Goal: Information Seeking & Learning: Learn about a topic

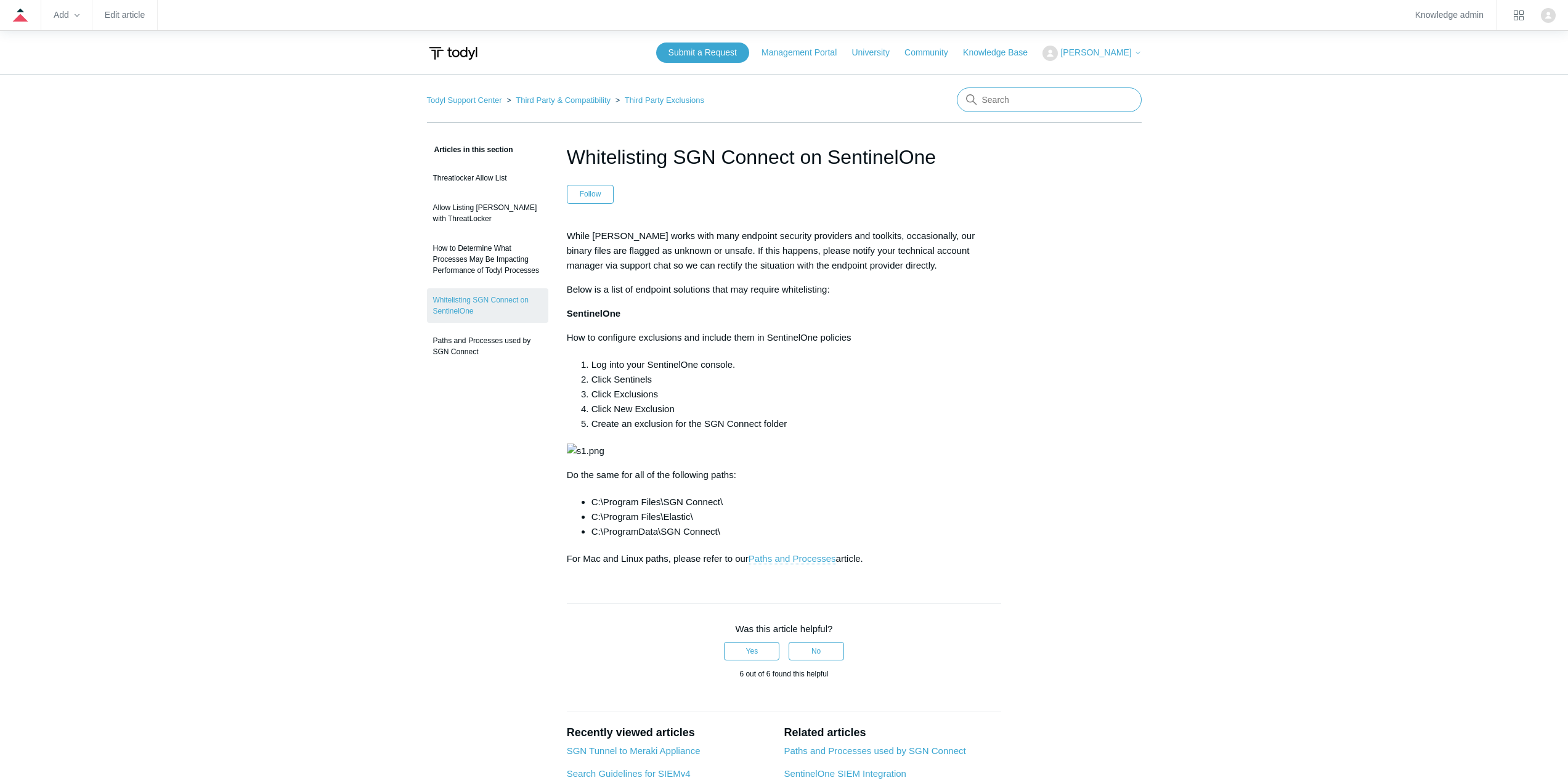
click at [1038, 92] on input "Search" at bounding box center [1049, 100] width 185 height 25
type input "sentinel"
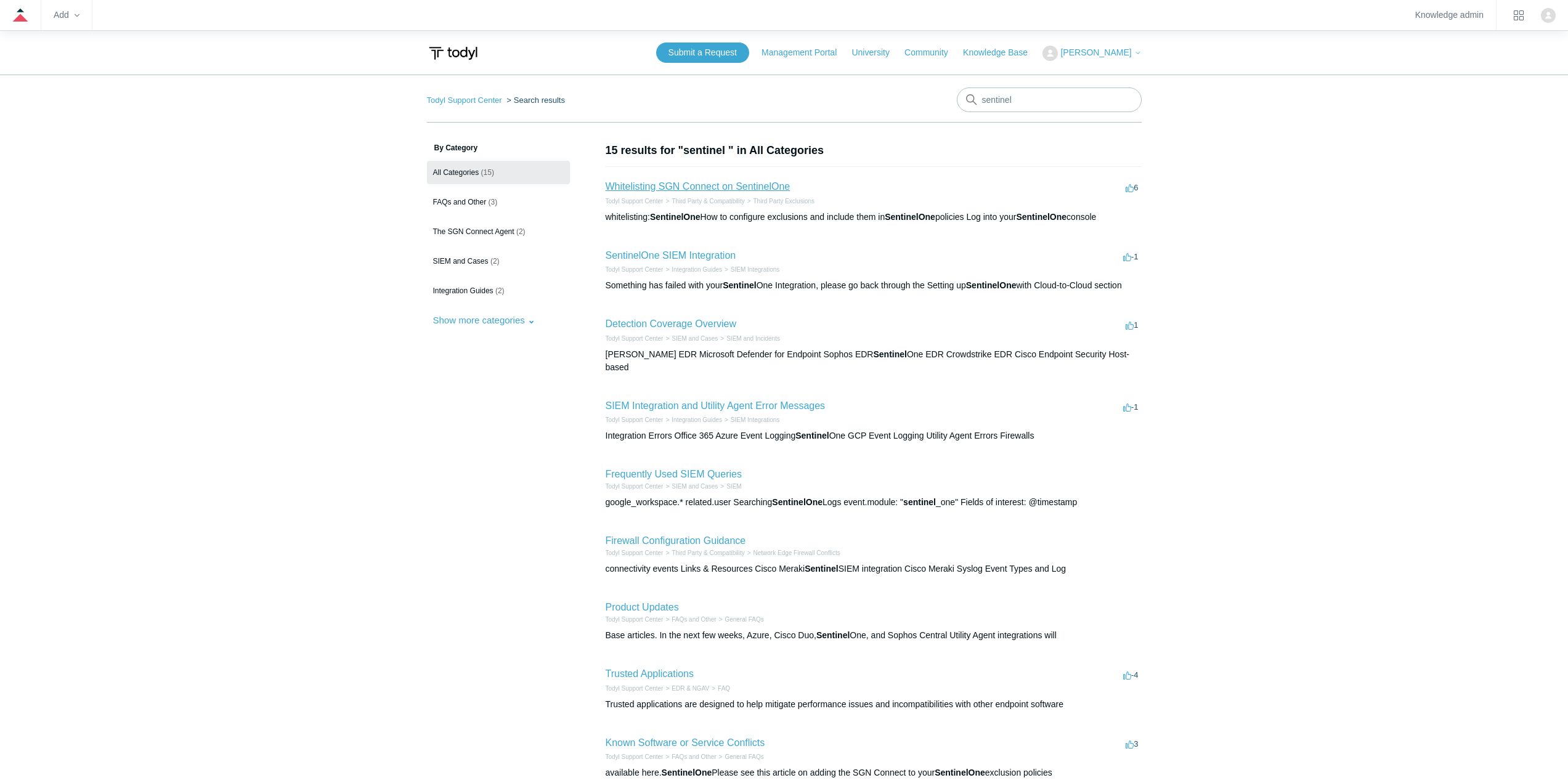
click at [681, 188] on link "Whitelisting SGN Connect on SentinelOne" at bounding box center [698, 186] width 185 height 11
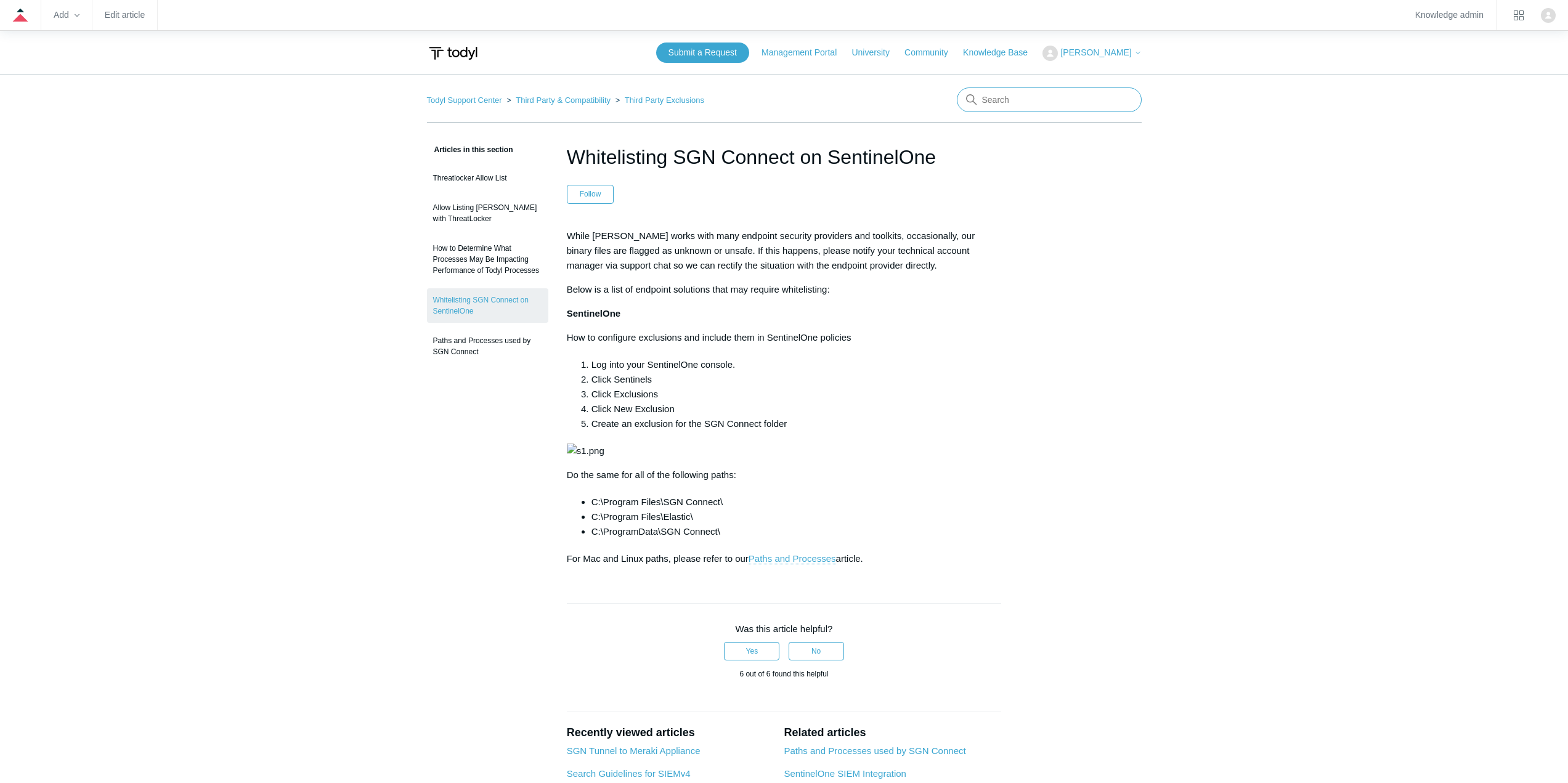
click at [1072, 109] on input "Search" at bounding box center [1049, 100] width 185 height 25
type input "s"
type input "pop"
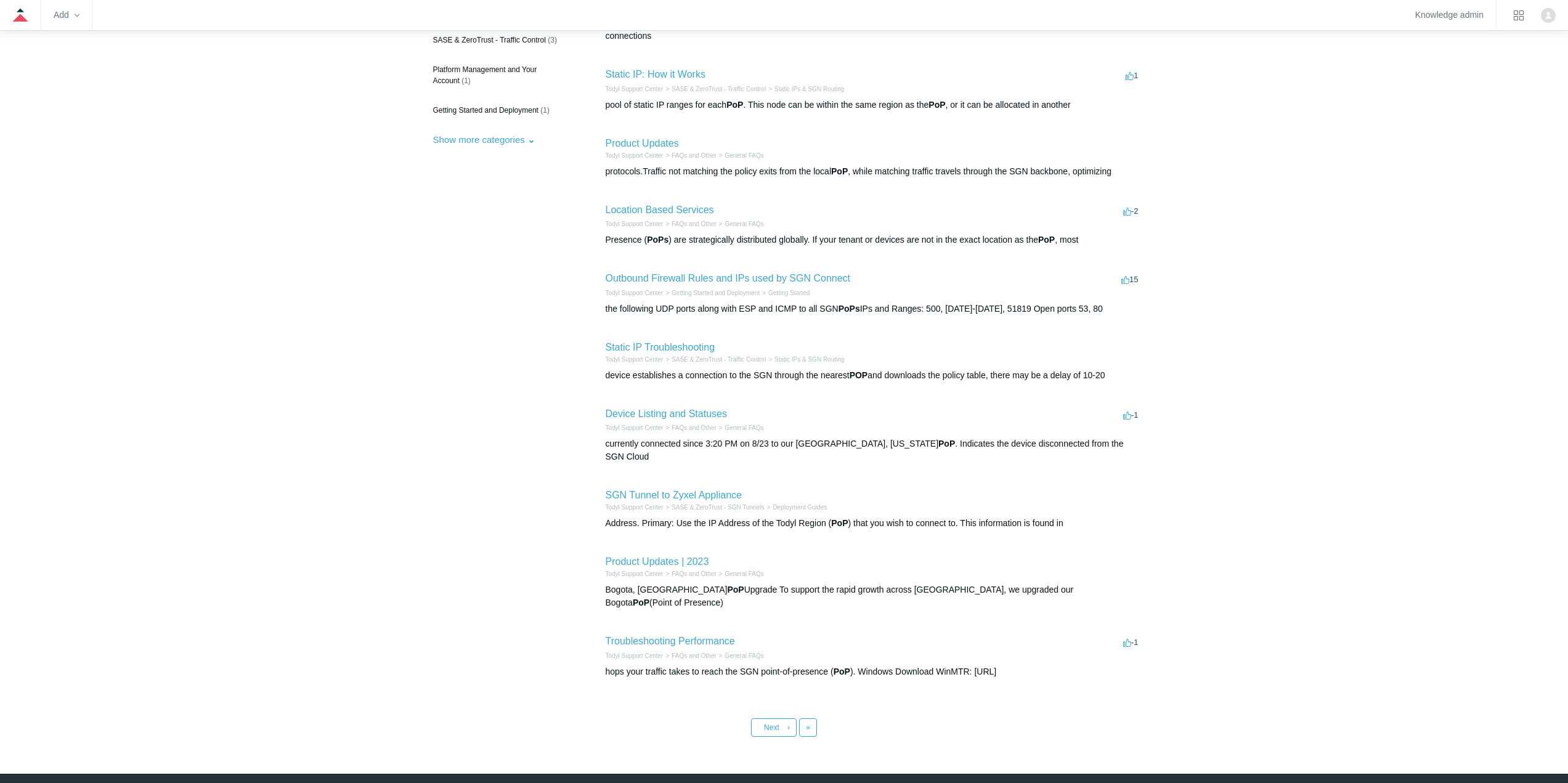
scroll to position [192, 0]
click at [724, 272] on link "Outbound Firewall Rules and IPs used by SGN Connect" at bounding box center [728, 277] width 245 height 11
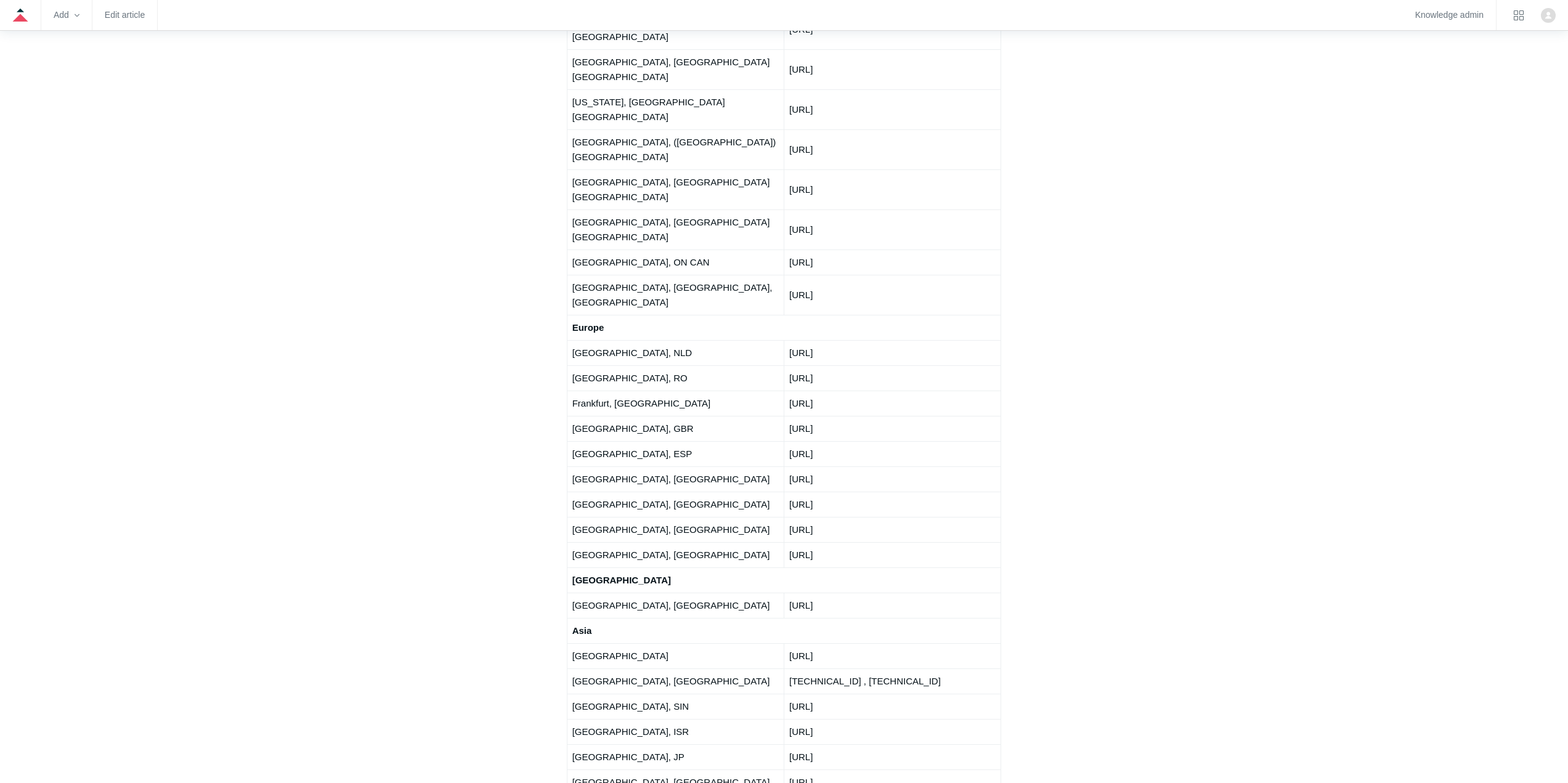
scroll to position [1849, 0]
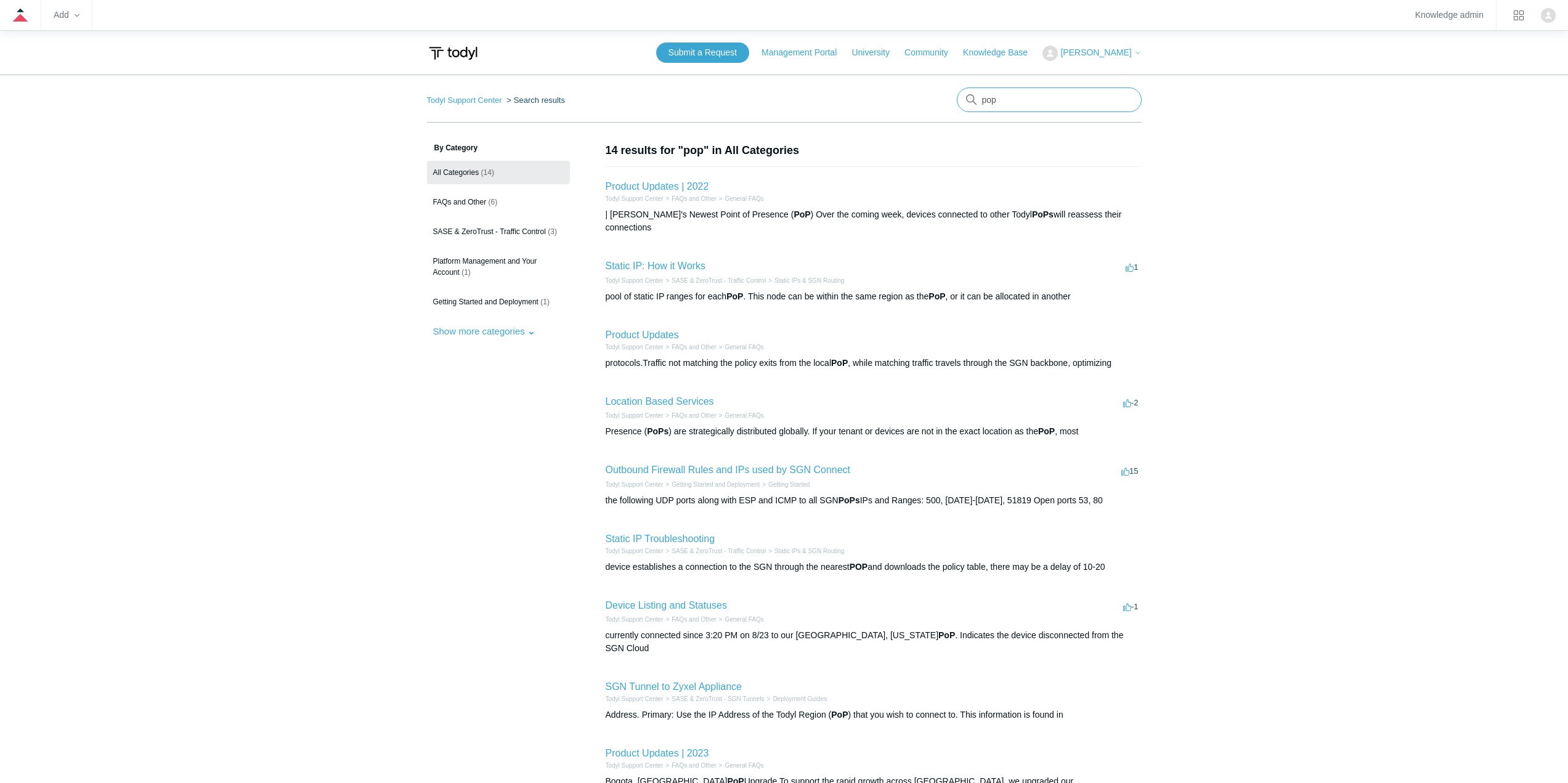
click at [1025, 103] on input "pop" at bounding box center [1049, 100] width 185 height 25
type input "sentinel1"
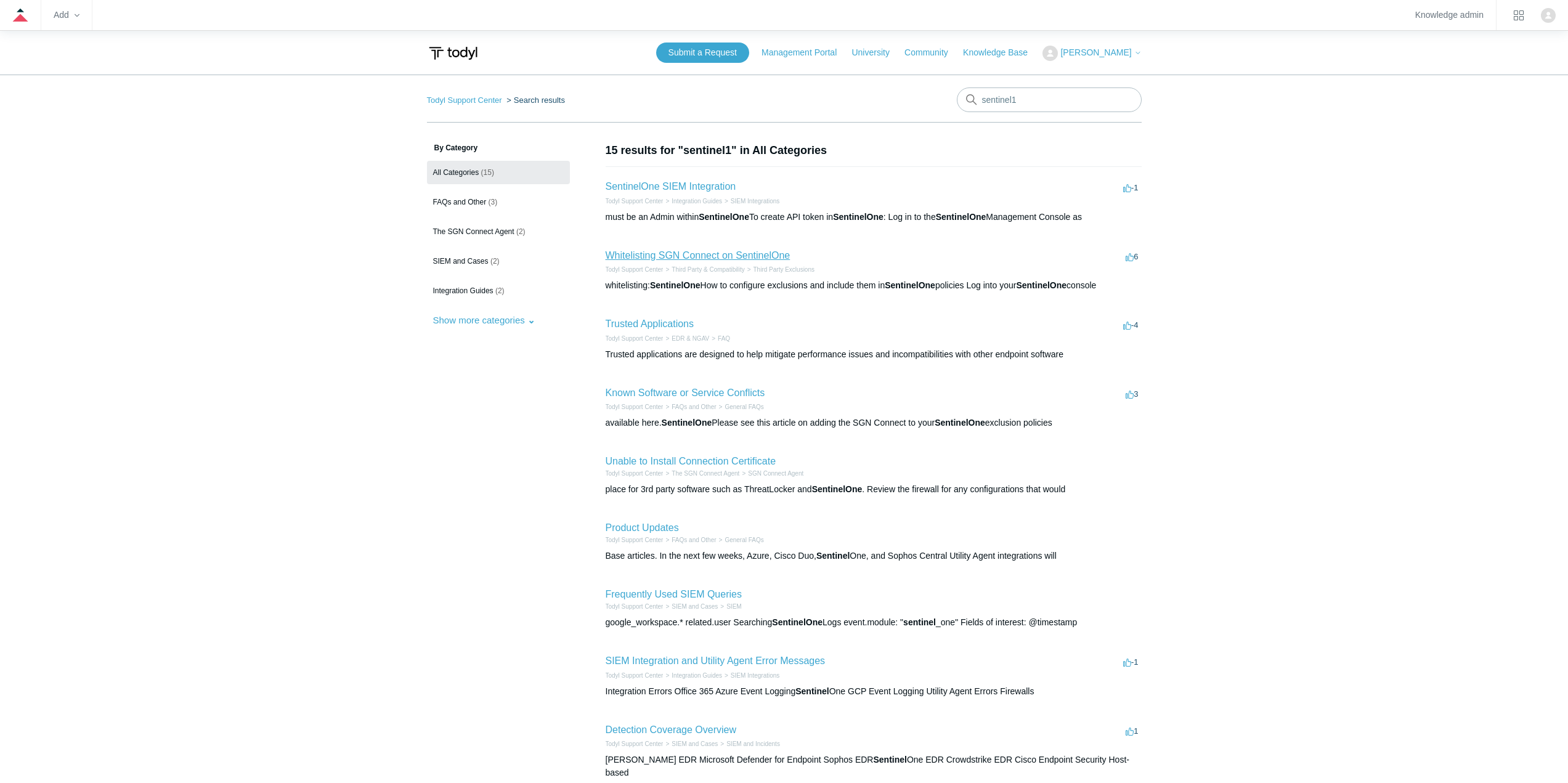
click at [688, 259] on link "Whitelisting SGN Connect on SentinelOne" at bounding box center [698, 255] width 185 height 11
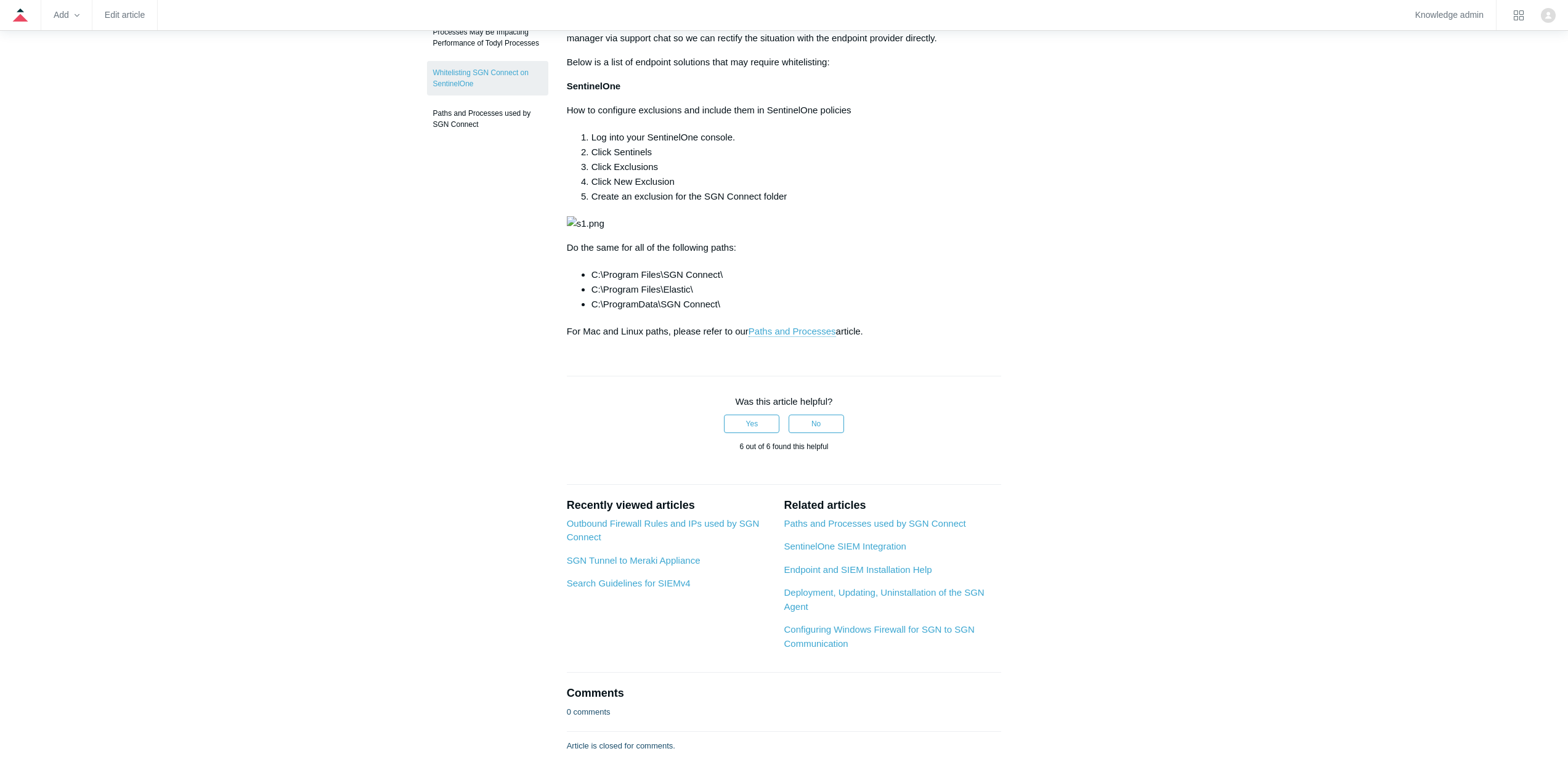
scroll to position [247, 0]
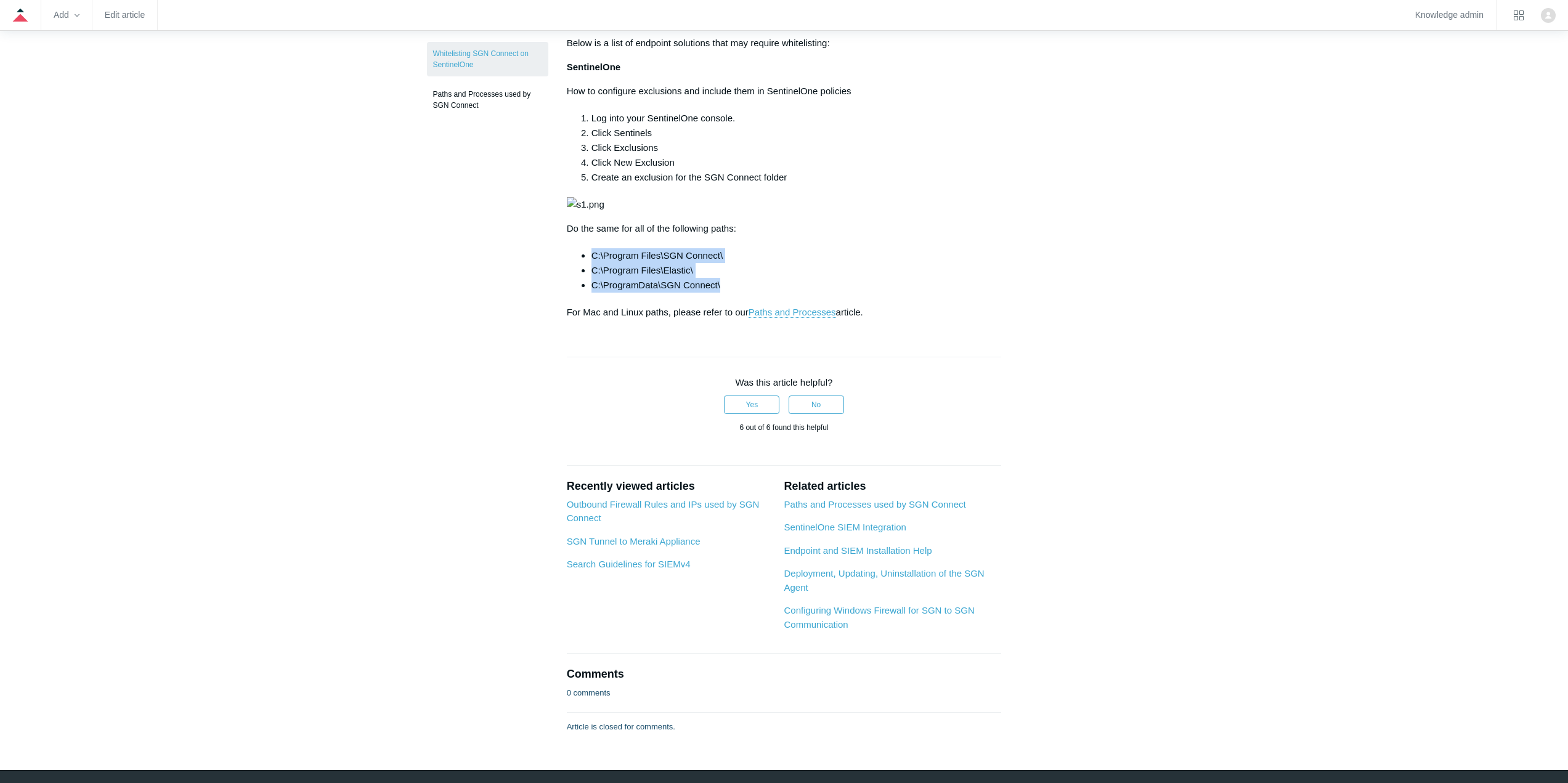
drag, startPoint x: 591, startPoint y: 647, endPoint x: 724, endPoint y: 675, distance: 135.9
click at [724, 293] on ul "C:\Program Files\SGN Connect\ C:\Program Files\Elastic\ C:\ProgramData\SGN Conn…" at bounding box center [791, 270] width 423 height 44
copy ul "C:\Program Files\SGN Connect\ C:\Program Files\Elastic\ C:\ProgramData\SGN Conn…"
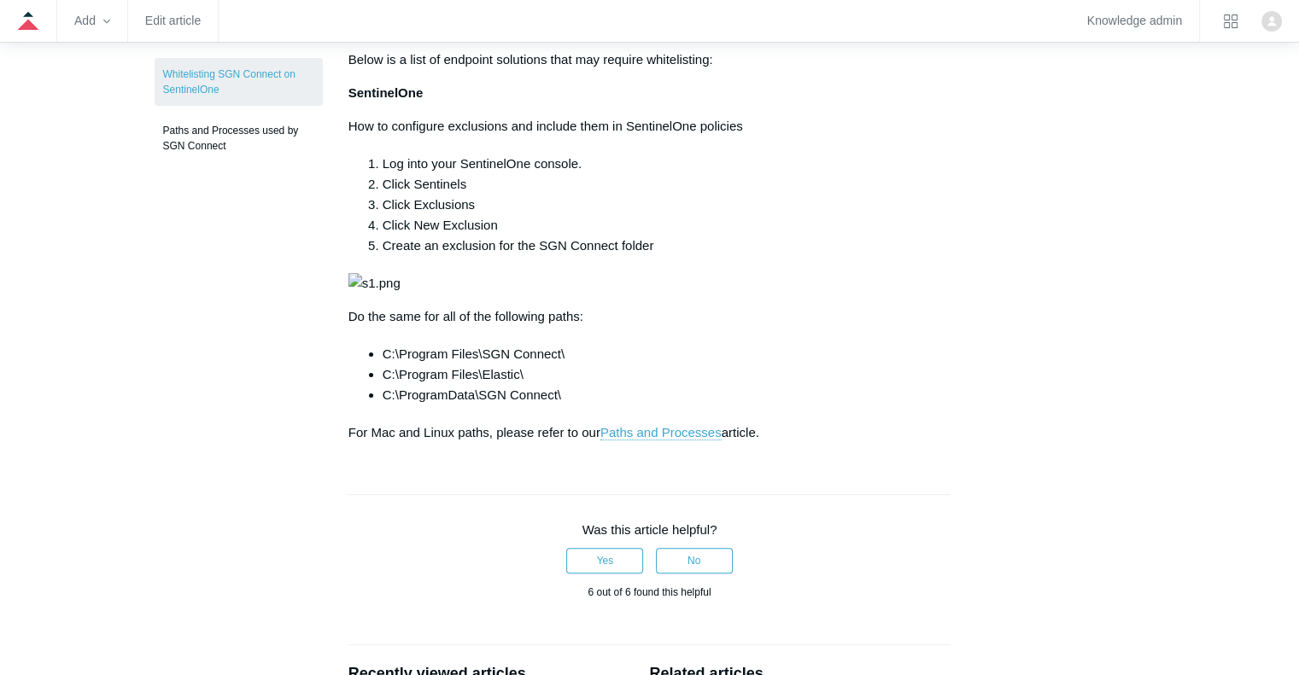
click at [961, 460] on article "Whitelisting SGN Connect on SentinelOne Follow Not yet followed by anyone While…" at bounding box center [650, 436] width 654 height 1160
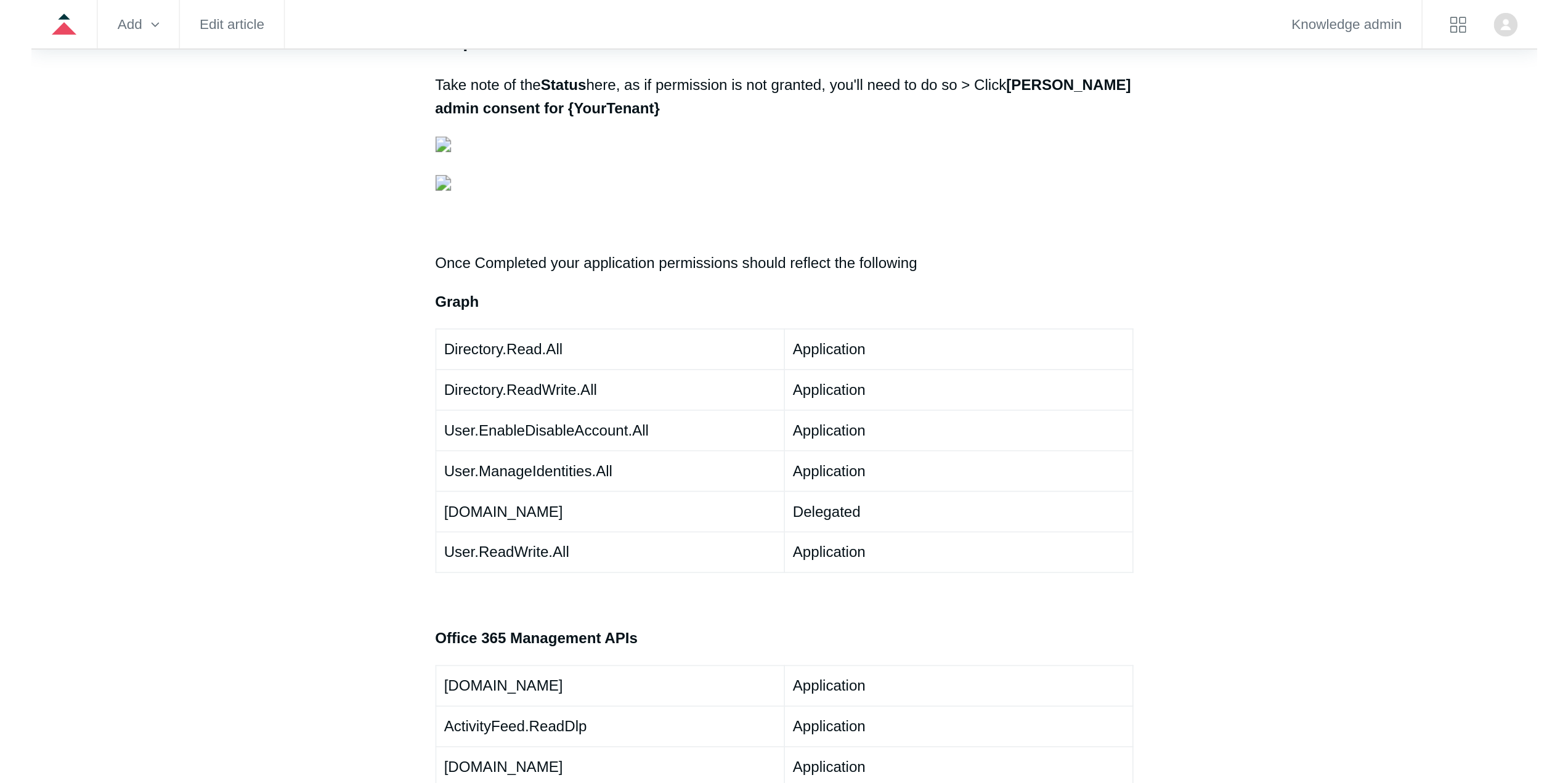
scroll to position [2465, 0]
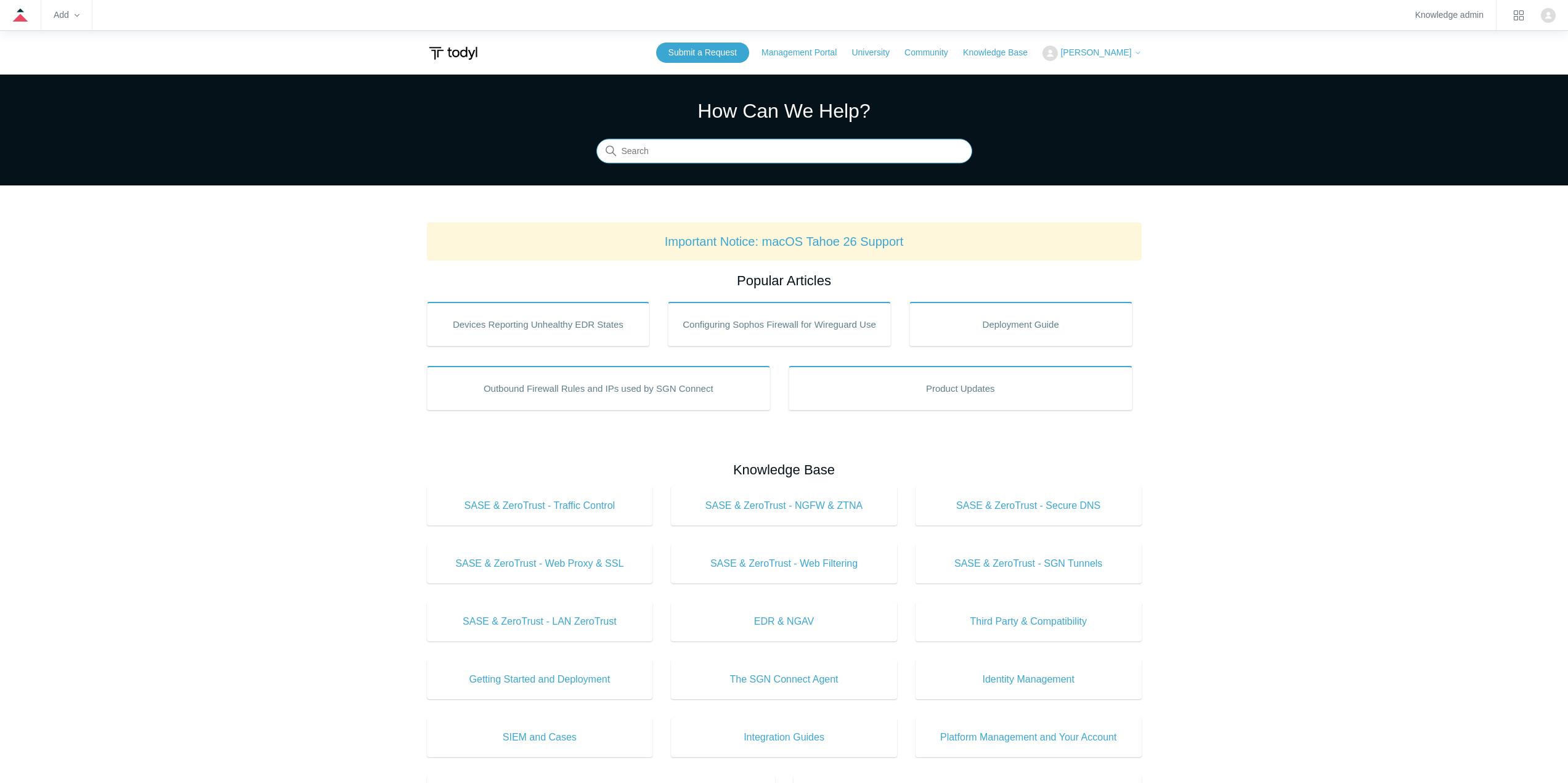
click at [723, 160] on input "Search" at bounding box center [784, 152] width 376 height 25
type input "linux"
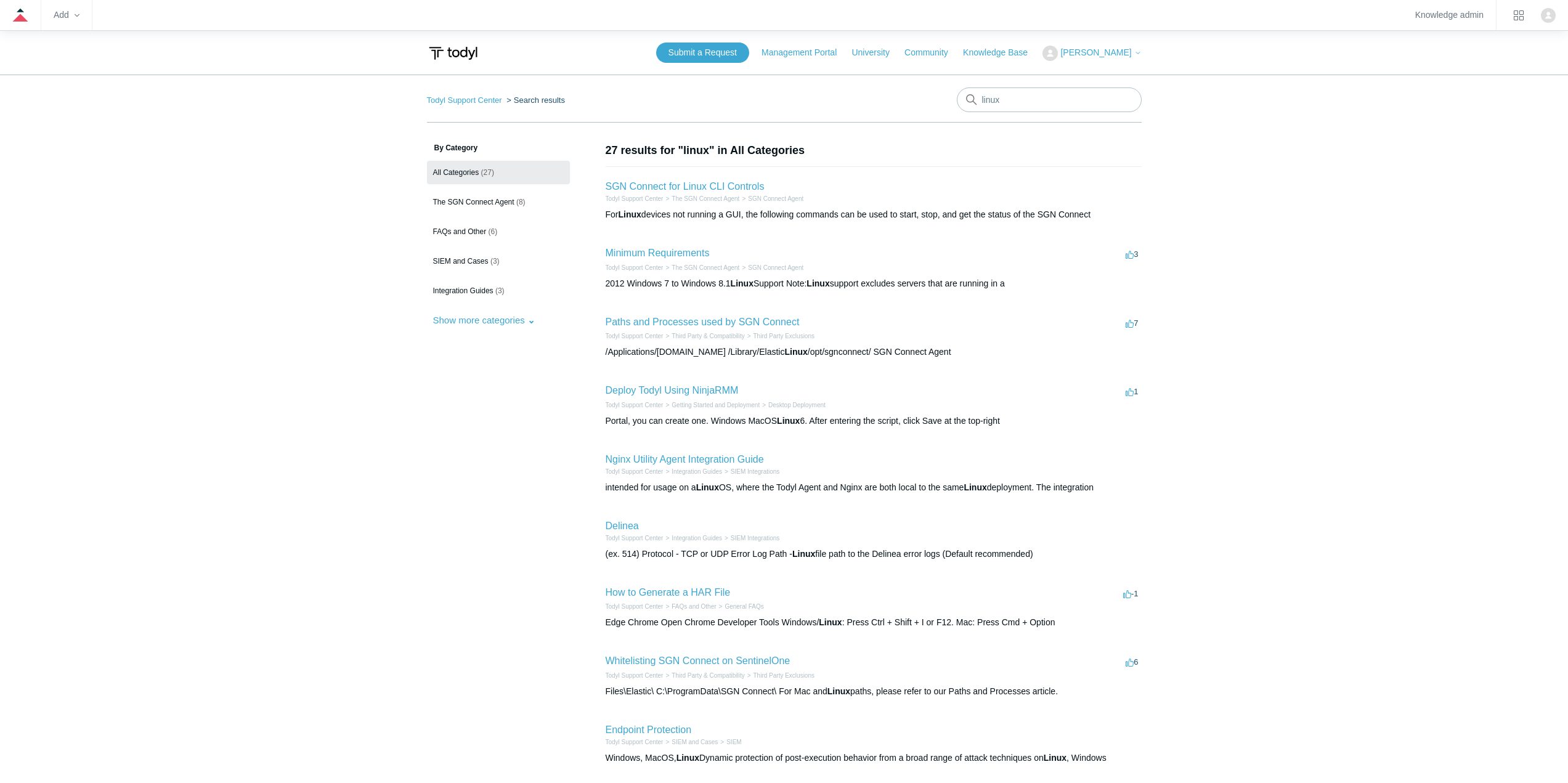
click at [661, 180] on h2 "SGN Connect for Linux CLI Controls" at bounding box center [685, 186] width 159 height 14
click at [660, 183] on link "SGN Connect for Linux CLI Controls" at bounding box center [685, 186] width 159 height 11
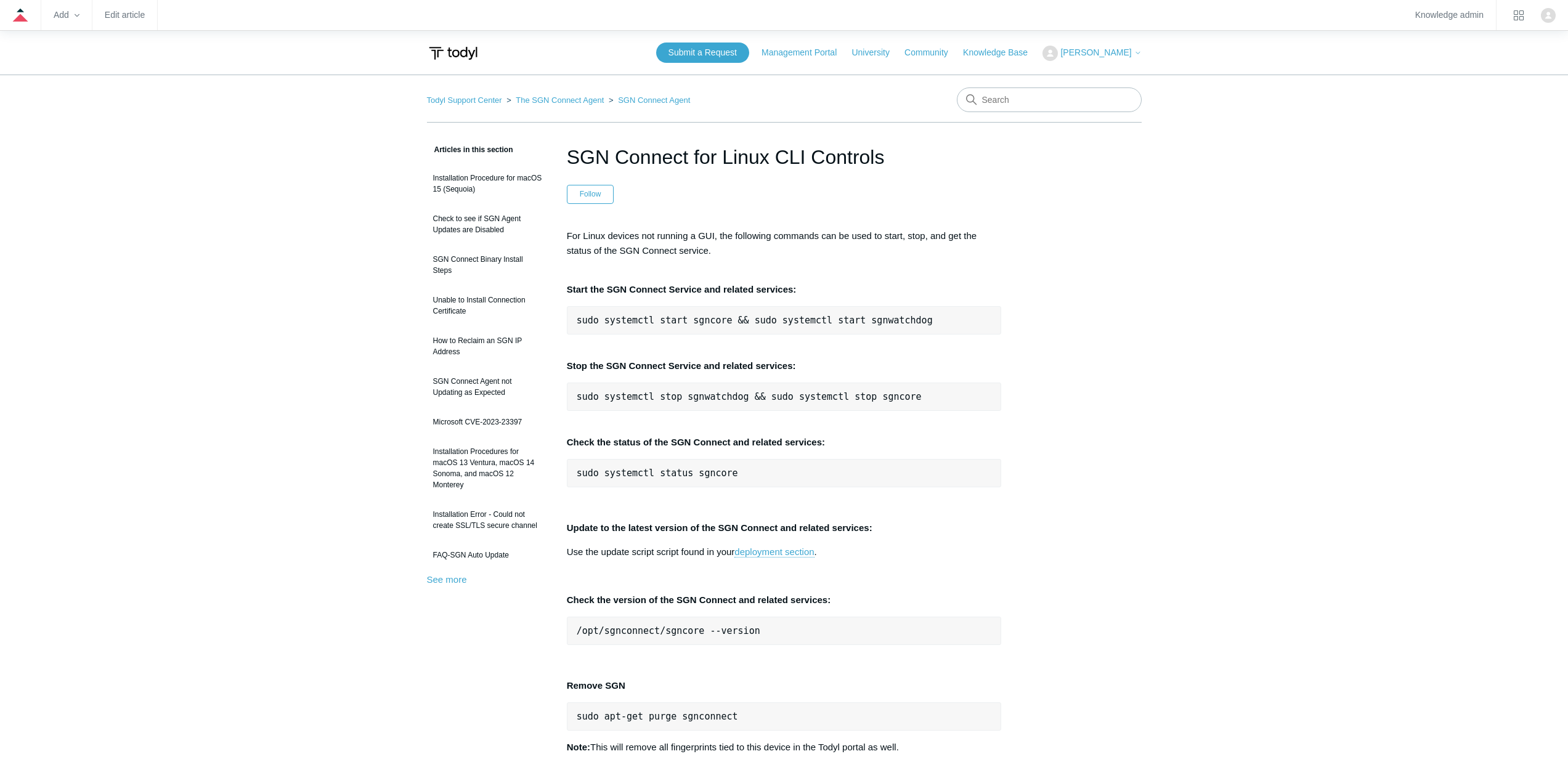
click at [999, 87] on main "Todyl Support Center The SGN Connect Agent SGN Connect Agent Articles in this s…" at bounding box center [784, 621] width 1568 height 1094
click at [1002, 96] on input "Search" at bounding box center [1049, 100] width 185 height 25
type input "linux"
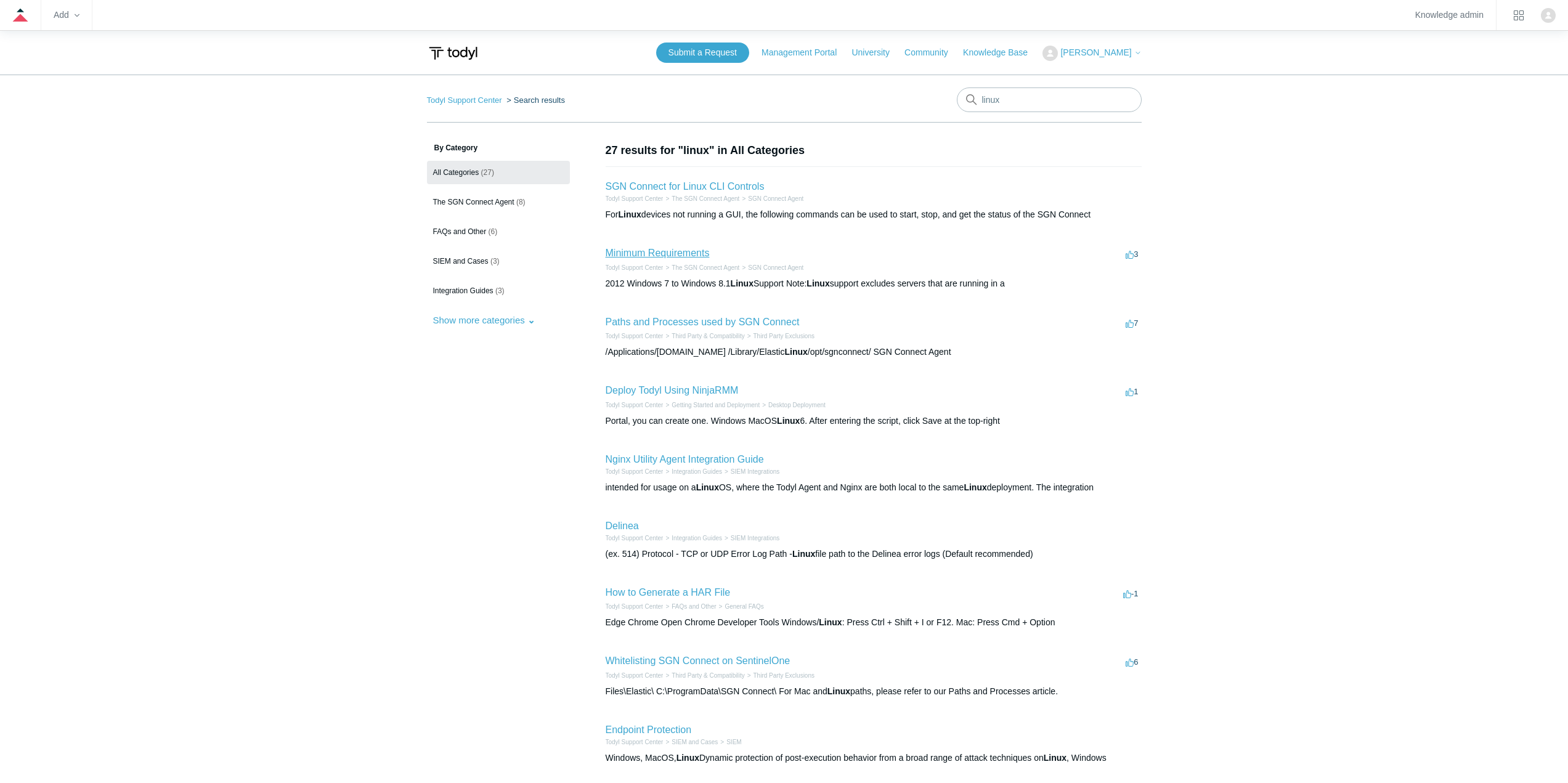
click at [650, 248] on link "Minimum Requirements" at bounding box center [657, 253] width 104 height 11
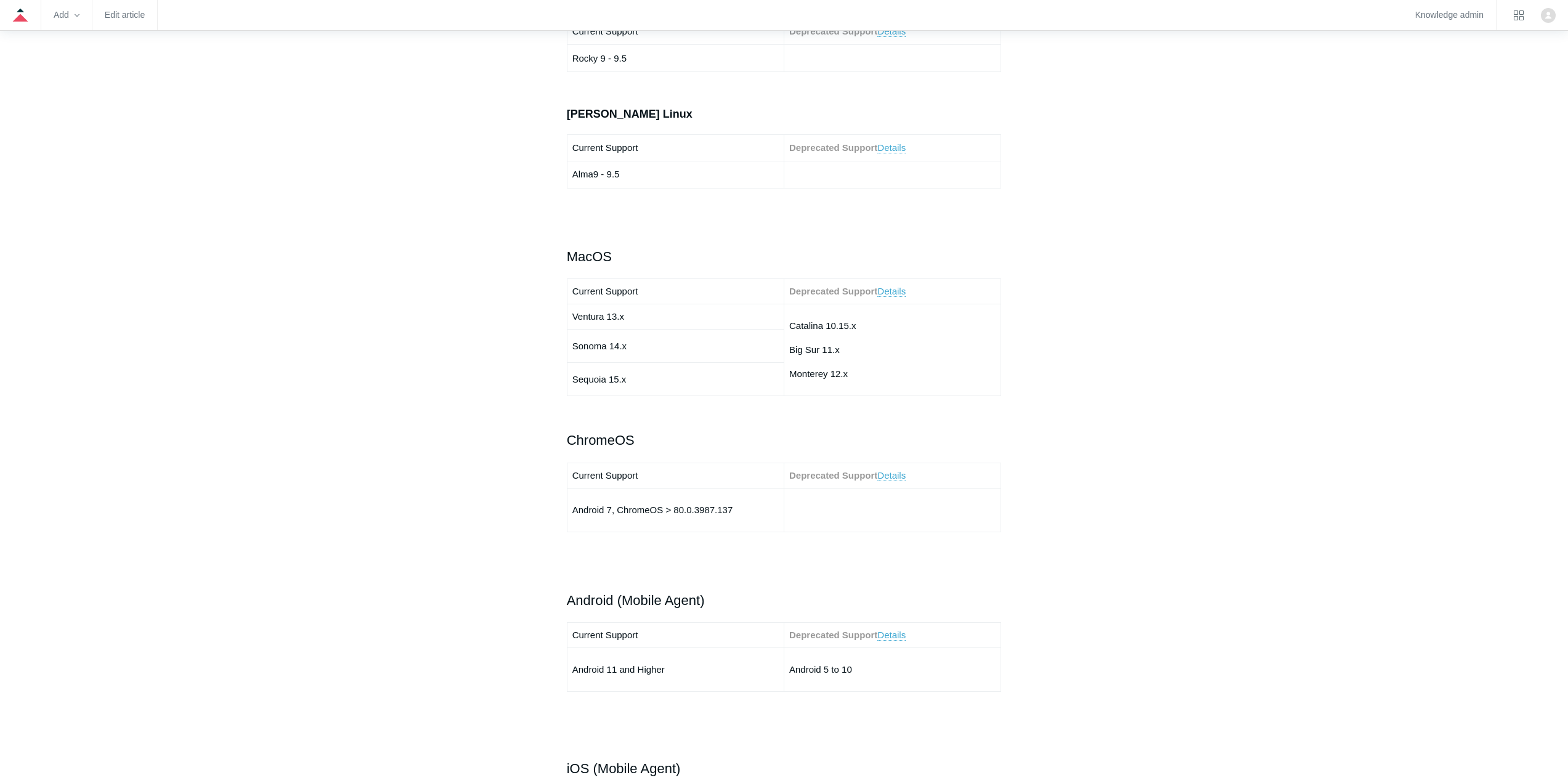
scroll to position [1910, 0]
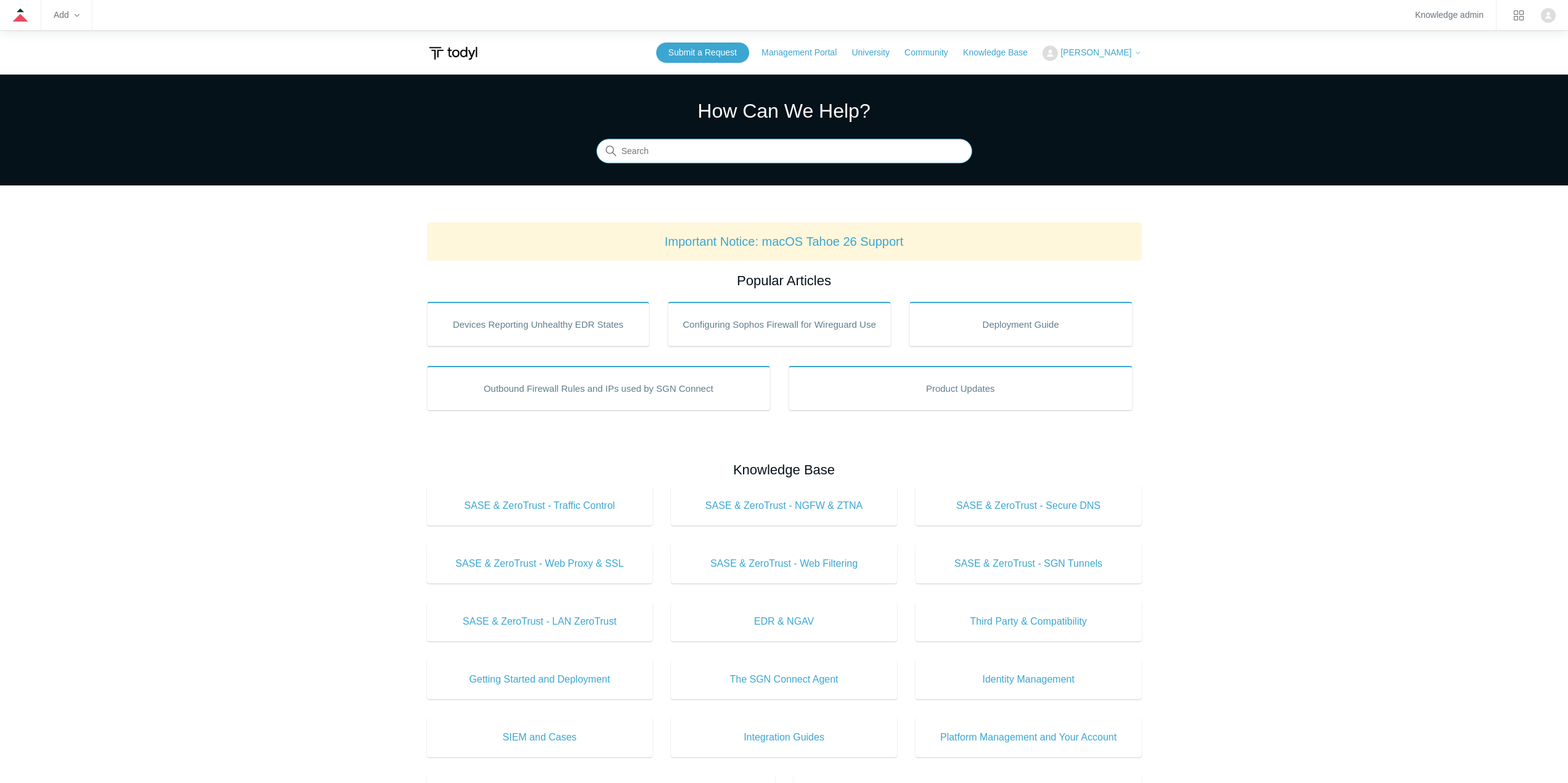
click at [660, 149] on input "Search" at bounding box center [784, 152] width 376 height 25
type input "forti"
click at [696, 158] on input "Search" at bounding box center [784, 152] width 376 height 25
type input "static"
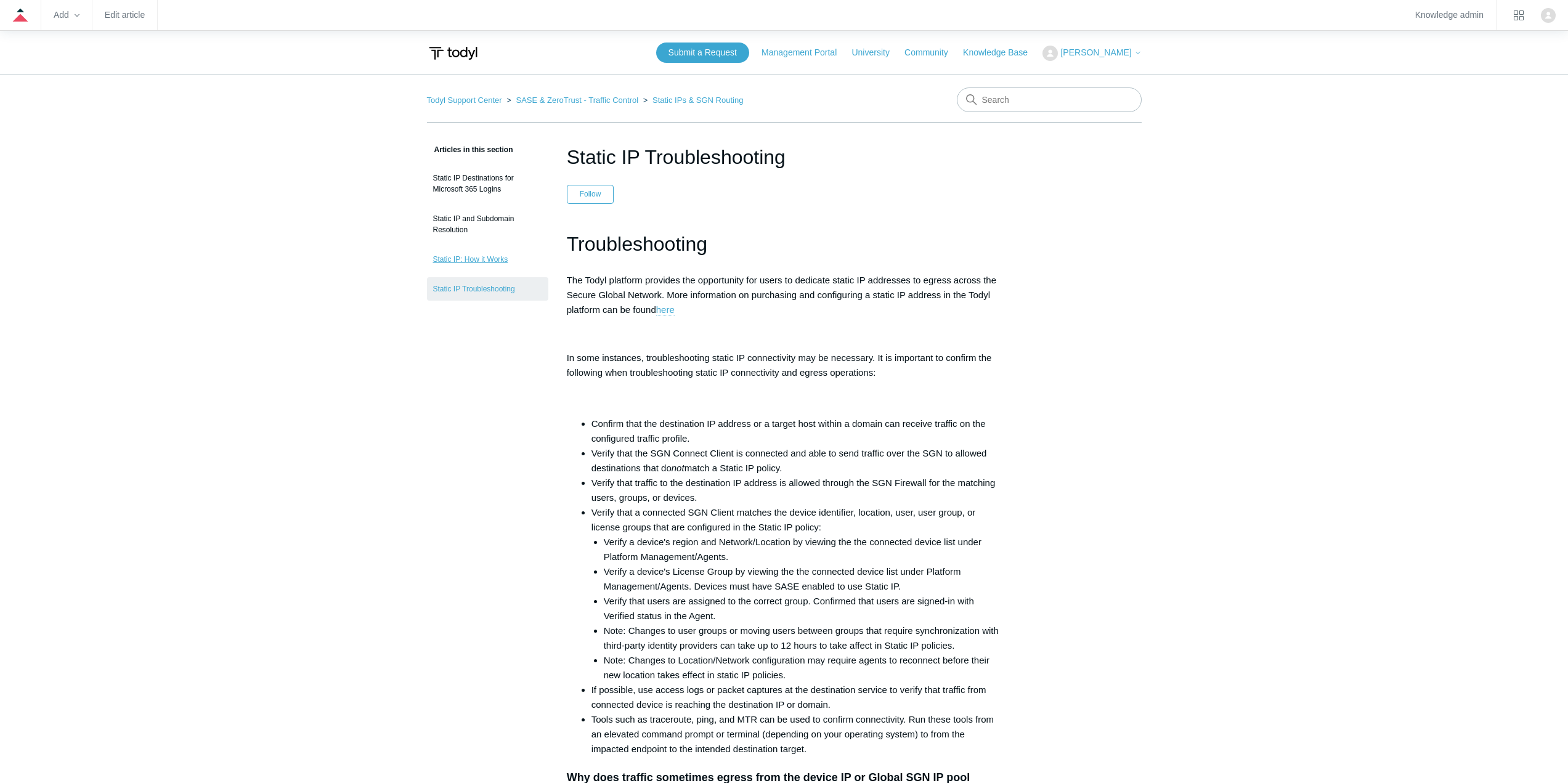
click at [470, 259] on link "Static IP: How it Works" at bounding box center [488, 259] width 121 height 23
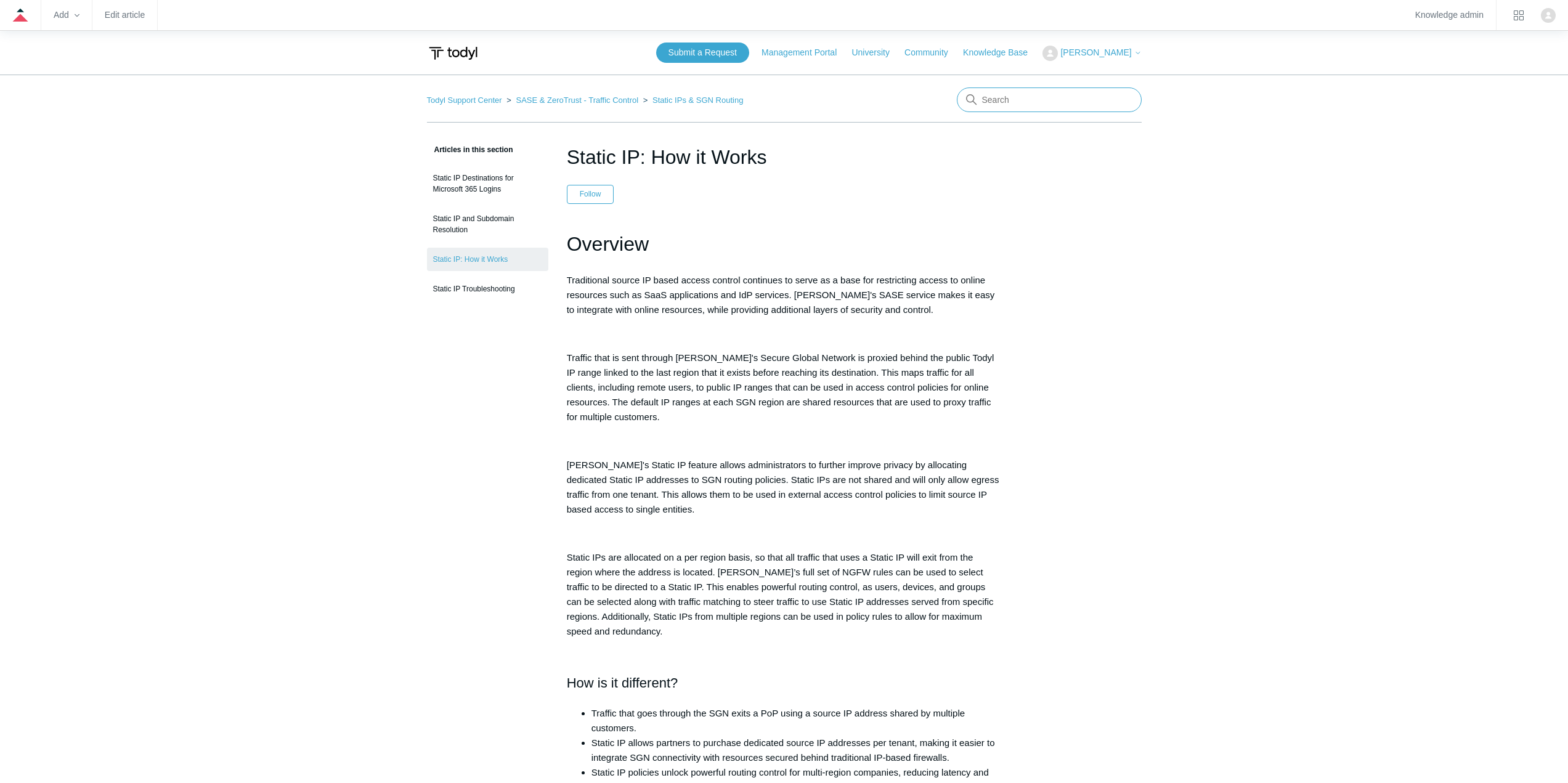
click at [1066, 97] on input "Search" at bounding box center [1049, 100] width 185 height 25
type input "mobile"
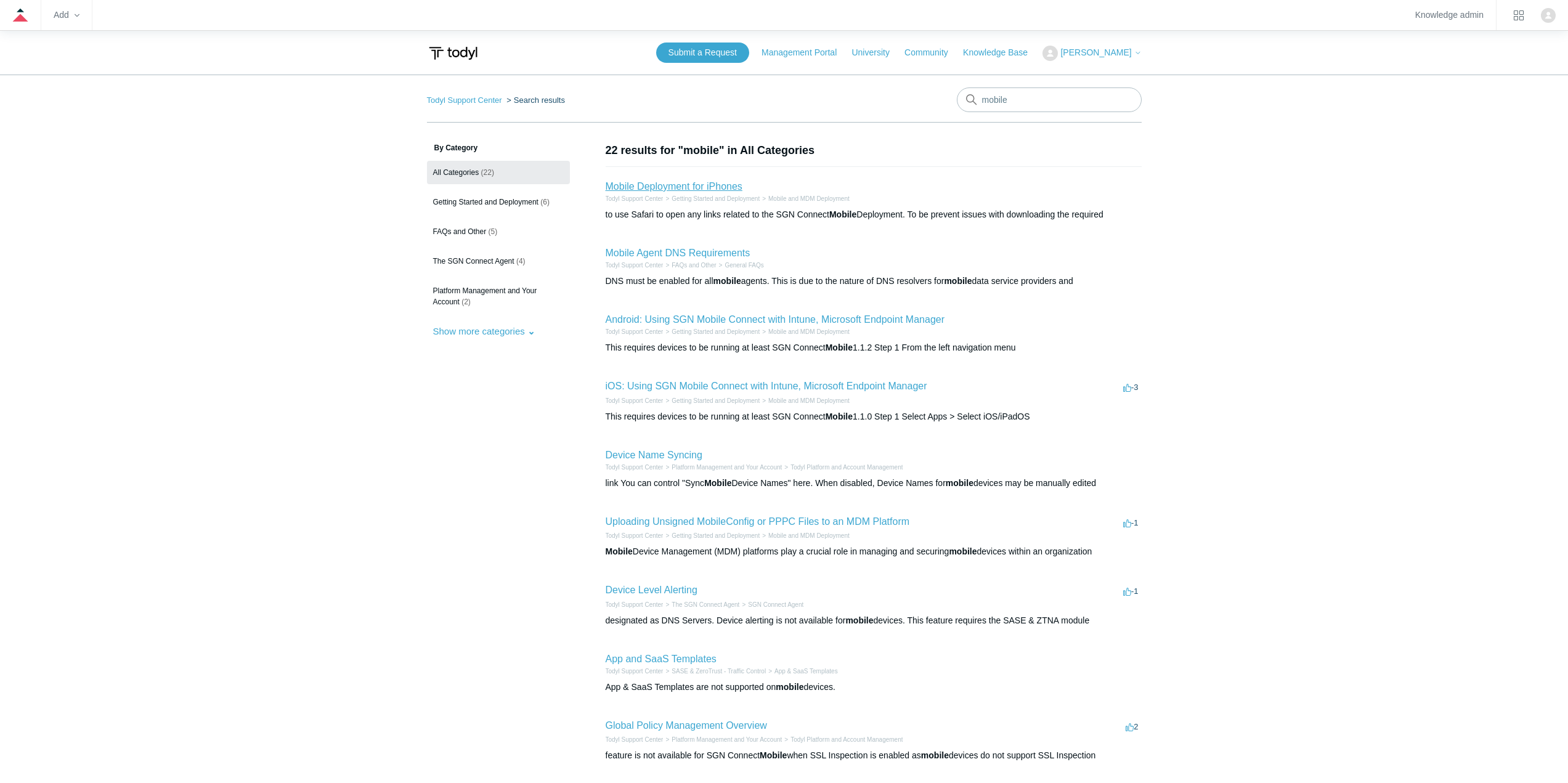
click at [701, 192] on link "Mobile Deployment for iPhones" at bounding box center [674, 186] width 137 height 11
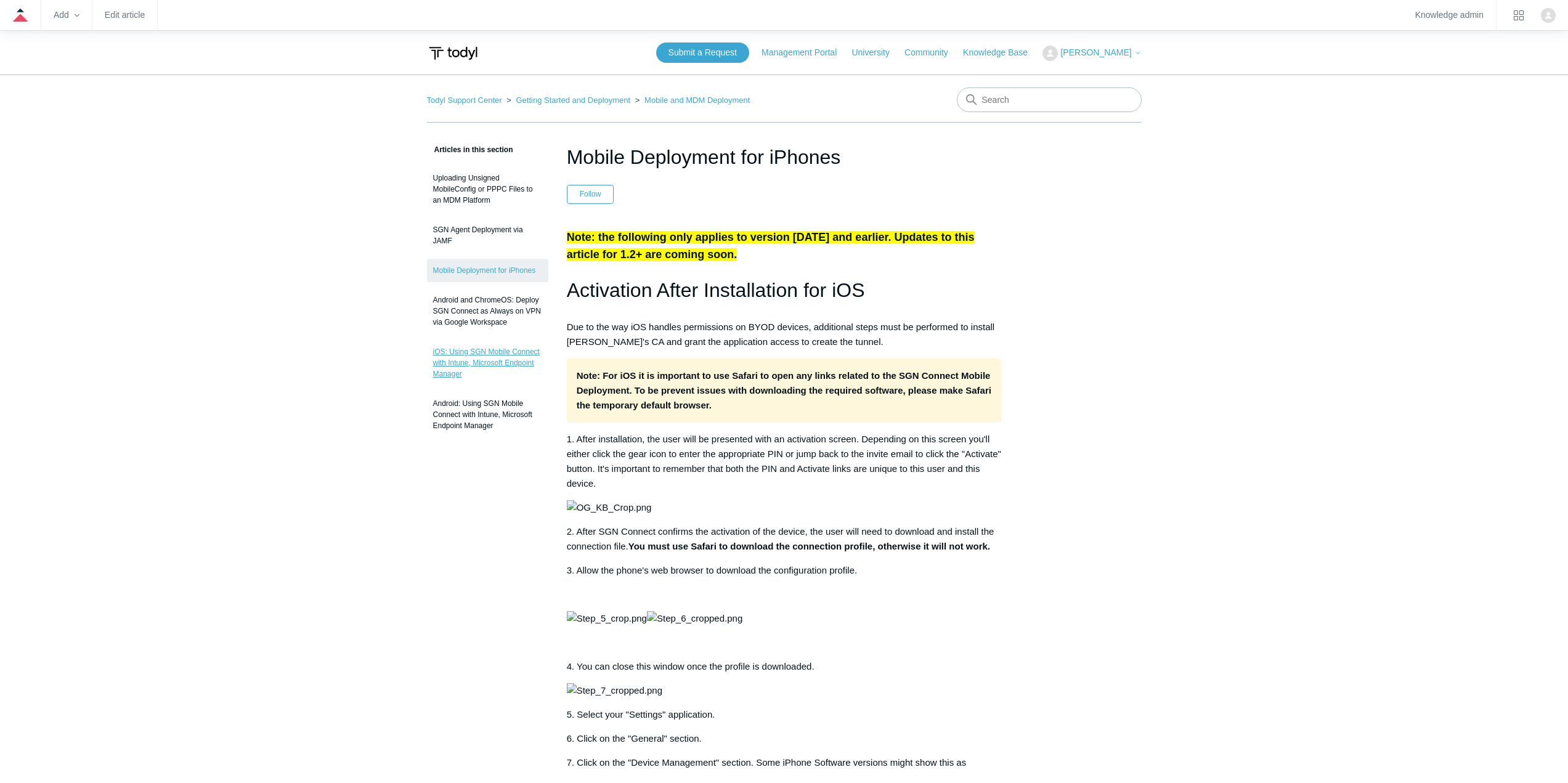
click at [509, 359] on link "iOS: Using SGN Mobile Connect with Intune, Microsoft Endpoint Manager" at bounding box center [488, 362] width 121 height 45
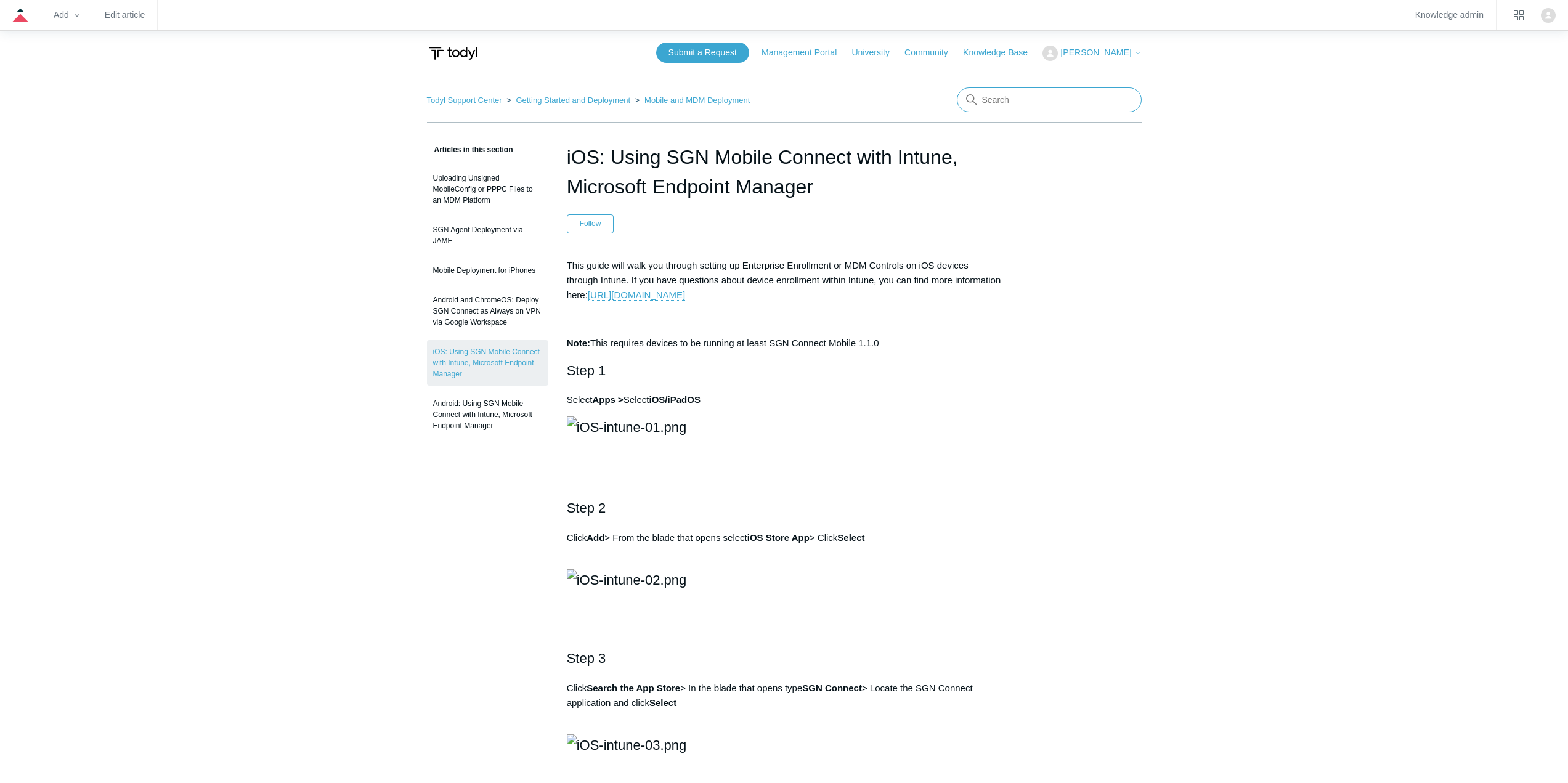
click at [1015, 102] on input "Search" at bounding box center [1049, 100] width 185 height 25
type input "ngfw"
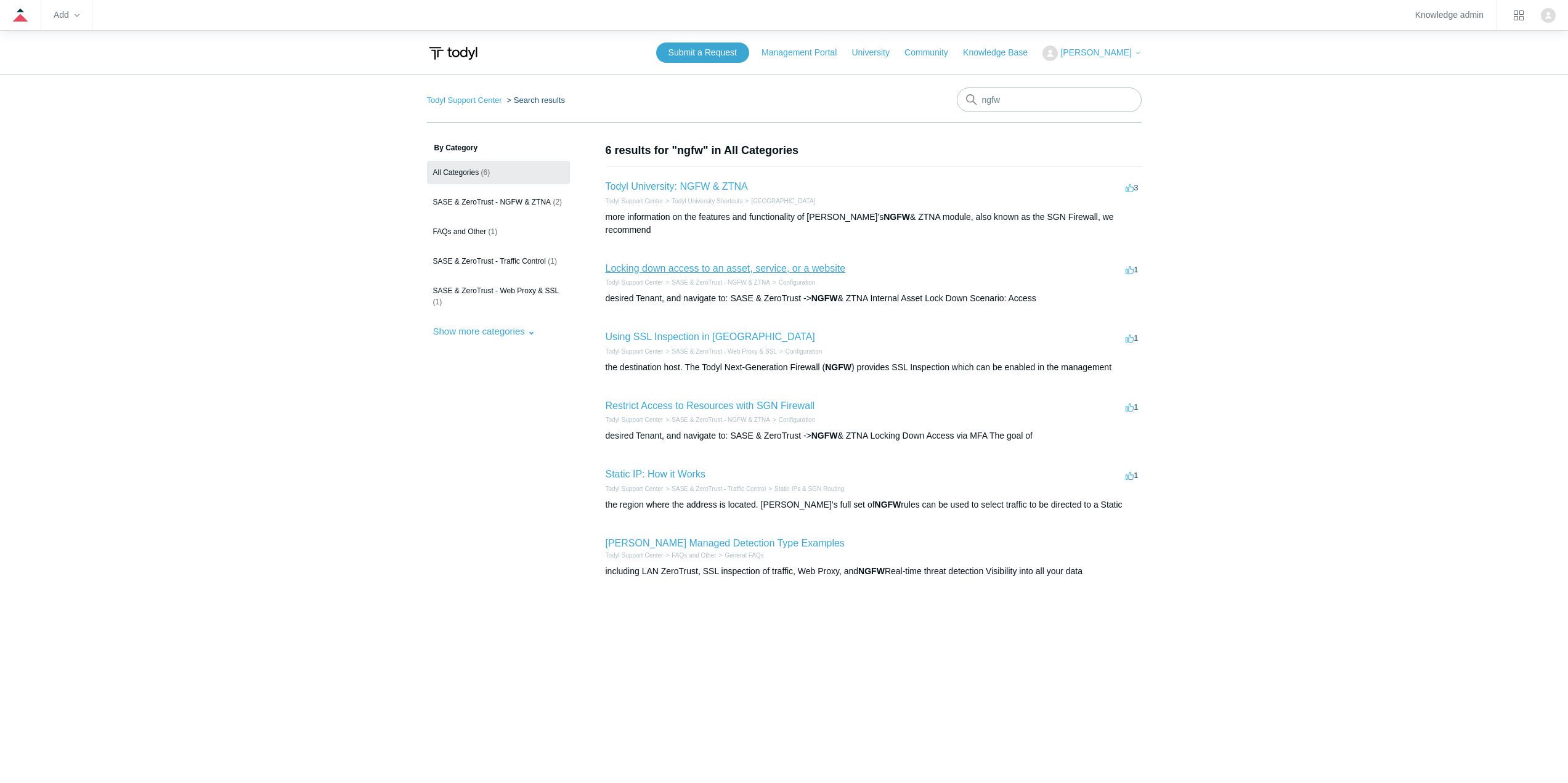
click at [789, 263] on link "Locking down access to an asset, service, or a website" at bounding box center [725, 268] width 240 height 11
click at [705, 331] on link "Using SSL Inspection in [GEOGRAPHIC_DATA]" at bounding box center [710, 336] width 209 height 11
